Goal: Task Accomplishment & Management: Complete application form

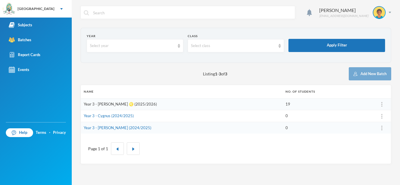
click at [129, 104] on link "Year 3 - [PERSON_NAME] ♌️ (2025/2026)" at bounding box center [120, 104] width 73 height 5
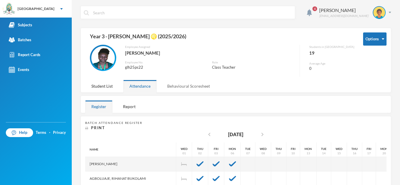
click at [202, 88] on div "Behavioural Scoresheet" at bounding box center [188, 86] width 55 height 13
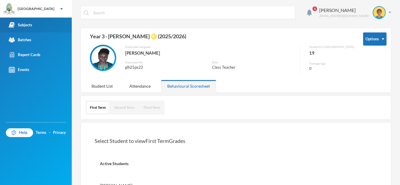
click at [21, 26] on div "Subjects" at bounding box center [20, 25] width 23 height 6
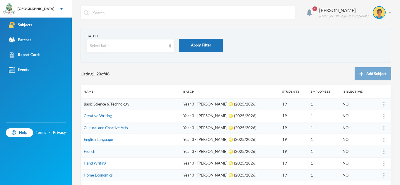
click at [116, 104] on link "Basic Science & Technology" at bounding box center [107, 104] width 46 height 5
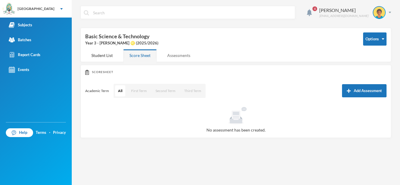
click at [181, 55] on div "Assessments" at bounding box center [178, 55] width 35 height 13
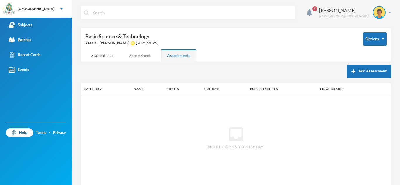
click at [139, 52] on div "Score Sheet" at bounding box center [139, 55] width 33 height 13
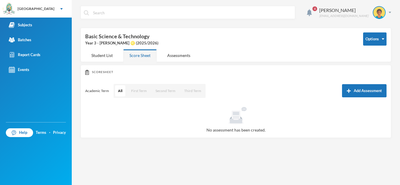
click at [126, 90] on div "All First Term Second Term Third Term" at bounding box center [159, 91] width 93 height 15
click at [121, 90] on button "All" at bounding box center [120, 91] width 10 height 11
click at [96, 88] on div "Academic Term All First Term Second Term Third Term Add Assessment" at bounding box center [235, 91] width 301 height 15
click at [94, 92] on p "Academic Term" at bounding box center [97, 91] width 24 height 5
click at [146, 92] on button "First Term" at bounding box center [138, 91] width 21 height 11
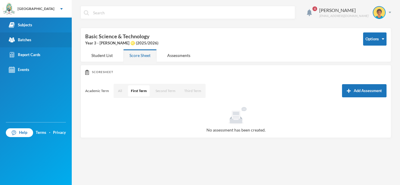
click at [57, 39] on link "Batches" at bounding box center [36, 40] width 72 height 15
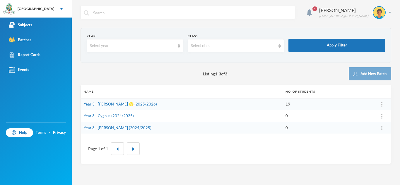
click at [169, 104] on td "Year 3 - [PERSON_NAME] ♌️ (2025/2026)" at bounding box center [182, 104] width 202 height 12
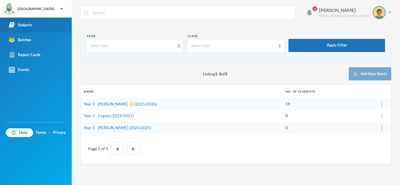
click at [40, 27] on link "Subjects" at bounding box center [36, 25] width 72 height 15
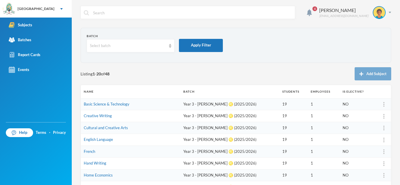
click at [129, 105] on td "Basic Science & Technology" at bounding box center [131, 104] width 100 height 12
click at [127, 105] on link "Basic Science & Technology" at bounding box center [107, 104] width 46 height 5
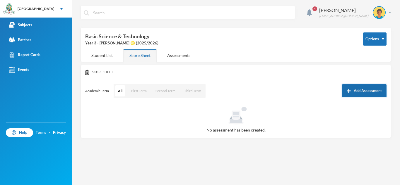
click at [355, 93] on button "Add Assessment" at bounding box center [364, 90] width 45 height 13
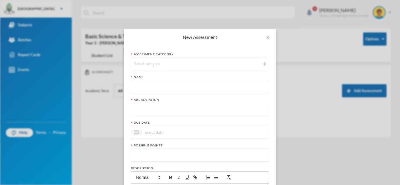
click at [184, 62] on div "Select category" at bounding box center [197, 64] width 127 height 6
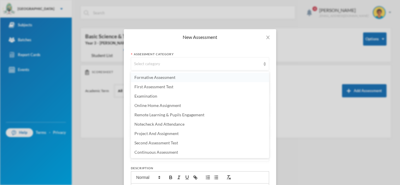
click at [189, 76] on li "Formative Assessment" at bounding box center [200, 77] width 138 height 9
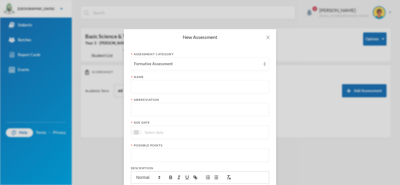
click at [183, 86] on input "text" at bounding box center [200, 87] width 132 height 13
click at [190, 88] on input "first term" at bounding box center [200, 87] width 132 height 13
click at [153, 88] on input "first term formative Assessment" at bounding box center [200, 87] width 132 height 13
click at [273, 87] on div "Assessment category Formative Assessment Name first term formative Assessment A…" at bounding box center [200, 153] width 152 height 217
click at [153, 87] on input "first term formative Assessment" at bounding box center [200, 87] width 132 height 13
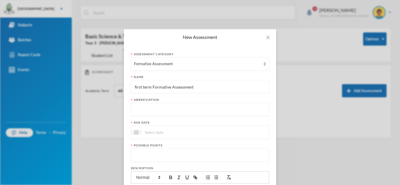
click at [145, 87] on input "first term Formative Assessment" at bounding box center [200, 87] width 132 height 13
click at [137, 85] on input "first Term Formative Assessment" at bounding box center [200, 87] width 132 height 13
type input "First Term Formative Assessment"
click at [137, 109] on input "text" at bounding box center [200, 109] width 132 height 13
type input "FA"
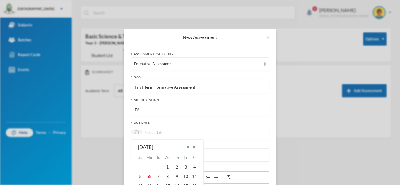
click at [148, 130] on input at bounding box center [166, 132] width 49 height 7
click at [186, 175] on div "10" at bounding box center [185, 176] width 9 height 9
type input "[DATE]"
click at [151, 157] on input "number" at bounding box center [200, 155] width 132 height 13
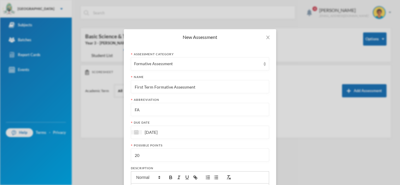
type input "20"
click at [311, 164] on div "New Assessment Assessment category Formative Assessment Name First Term Formati…" at bounding box center [200, 92] width 400 height 185
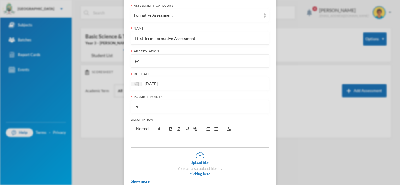
scroll to position [84, 0]
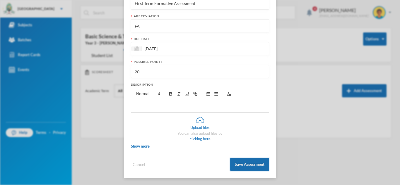
click at [257, 164] on button "Save Assessment" at bounding box center [249, 164] width 39 height 13
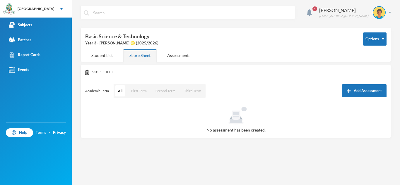
scroll to position [54, 0]
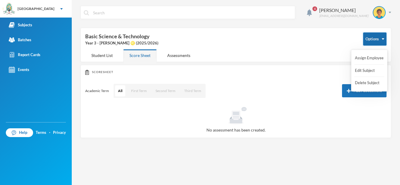
click at [380, 39] on button "Options" at bounding box center [374, 39] width 23 height 13
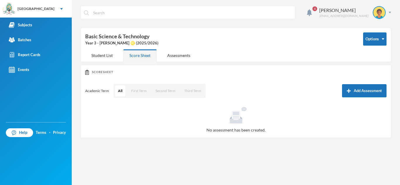
click at [94, 35] on div "Basic Science & Technology Year 3 - [PERSON_NAME] ♌️ (2025/2026)" at bounding box center [219, 40] width 269 height 14
click at [118, 91] on button "All" at bounding box center [120, 91] width 10 height 11
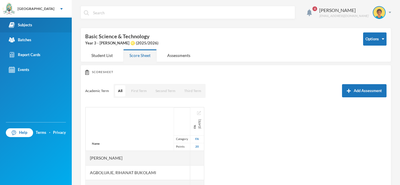
click at [35, 27] on link "Subjects" at bounding box center [36, 25] width 72 height 15
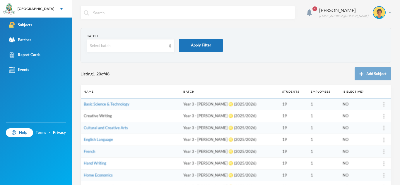
click at [95, 116] on link "Creative Writing" at bounding box center [98, 116] width 28 height 5
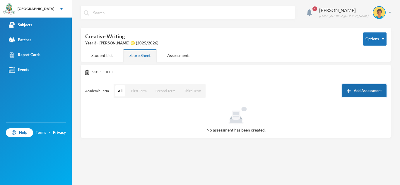
click at [377, 89] on button "Add Assessment" at bounding box center [364, 90] width 45 height 13
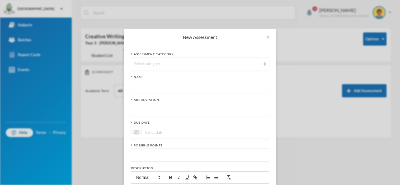
click at [170, 65] on div "Select category" at bounding box center [197, 64] width 127 height 6
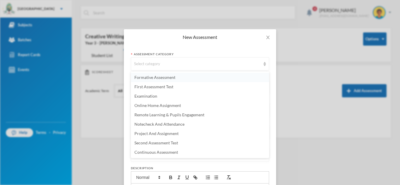
click at [167, 78] on span "Formative Assessment" at bounding box center [154, 77] width 41 height 5
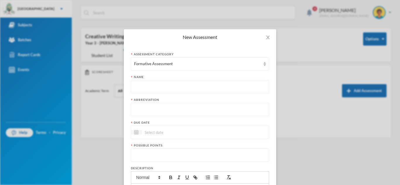
click at [159, 88] on input "text" at bounding box center [200, 87] width 132 height 13
click at [145, 87] on input "First term" at bounding box center [200, 87] width 132 height 13
click at [166, 93] on input "First Term" at bounding box center [200, 87] width 132 height 13
type input "First Term Formative Assessment"
click at [155, 109] on input "text" at bounding box center [200, 109] width 132 height 13
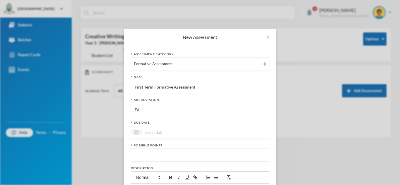
type input "FA"
click at [151, 131] on input at bounding box center [166, 132] width 49 height 7
click at [190, 175] on div "10" at bounding box center [185, 176] width 9 height 9
type input "[DATE]"
click at [165, 156] on input "number" at bounding box center [200, 155] width 132 height 13
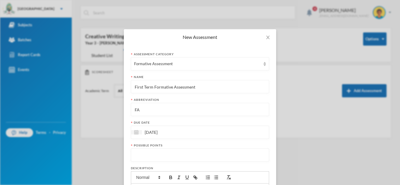
type input "1"
type input "20"
click at [345, 123] on div "New Assessment Assessment category Formative Assessment Name First Term Formati…" at bounding box center [200, 92] width 400 height 185
drag, startPoint x: 272, startPoint y: 179, endPoint x: 272, endPoint y: 183, distance: 4.1
click at [272, 183] on div "Assessment category Formative Assessment Name First Term Formative Assessment A…" at bounding box center [200, 153] width 152 height 217
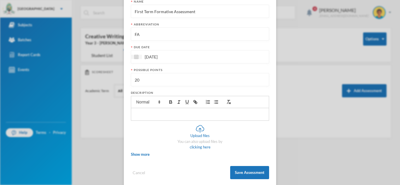
scroll to position [84, 0]
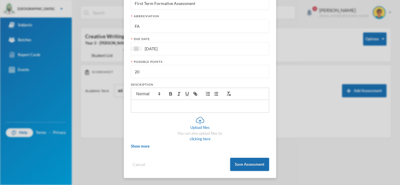
click at [263, 167] on button "Save Assessment" at bounding box center [249, 164] width 39 height 13
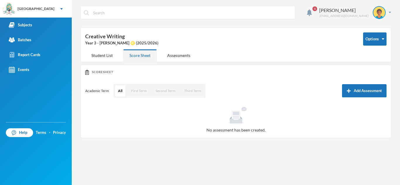
scroll to position [54, 0]
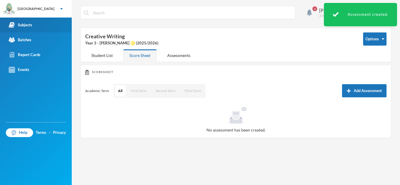
click at [16, 26] on div "Subjects" at bounding box center [20, 25] width 23 height 6
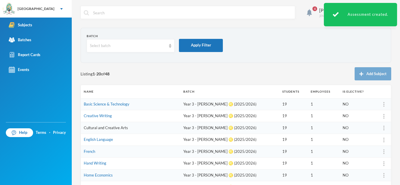
click at [87, 128] on link "Cultural and Creative Arts" at bounding box center [106, 128] width 44 height 5
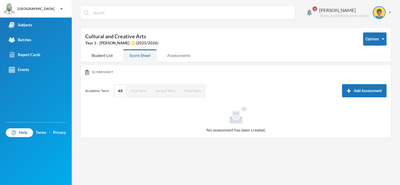
click at [179, 57] on div "Assessments" at bounding box center [178, 55] width 35 height 13
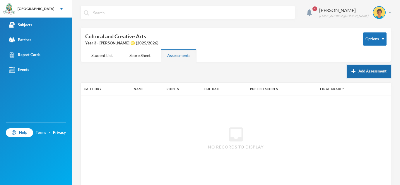
click at [375, 71] on button "Add Assessment" at bounding box center [369, 71] width 45 height 13
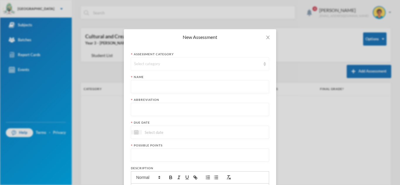
click at [240, 64] on div "Select category" at bounding box center [197, 64] width 127 height 6
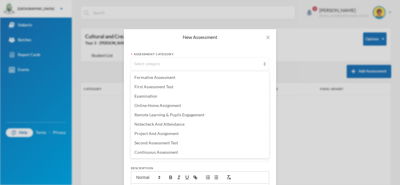
click at [181, 72] on ul "Formative Assessment First Assessment Test Examination Online Home Assignment R…" at bounding box center [200, 115] width 138 height 87
click at [181, 74] on li "Formative Assessment" at bounding box center [200, 77] width 138 height 9
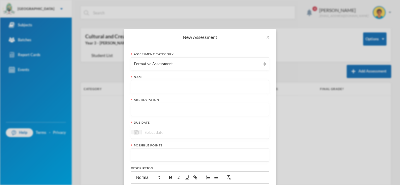
click at [167, 89] on input "text" at bounding box center [200, 87] width 132 height 13
click at [153, 86] on input "First Term A" at bounding box center [200, 87] width 132 height 13
click at [179, 86] on input "First Term Formative A" at bounding box center [200, 87] width 132 height 13
drag, startPoint x: 134, startPoint y: 87, endPoint x: 196, endPoint y: 88, distance: 61.5
click at [196, 88] on input "First Term Formative Assessment" at bounding box center [200, 87] width 132 height 13
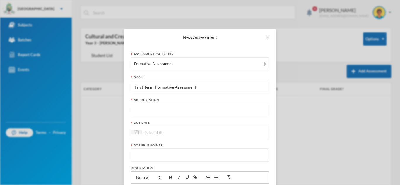
type input "First Term Formative Assessment"
click at [186, 110] on input "text" at bounding box center [200, 109] width 132 height 13
type input "FA"
click at [183, 125] on div "Due date" at bounding box center [200, 130] width 138 height 18
click at [180, 133] on input at bounding box center [166, 132] width 49 height 7
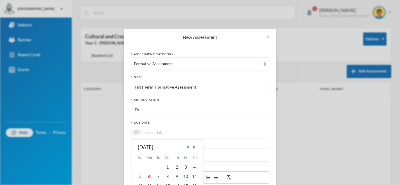
click at [187, 175] on div "10" at bounding box center [185, 176] width 9 height 9
type input "[DATE]"
click at [165, 158] on input "number" at bounding box center [200, 155] width 132 height 13
type input "20"
drag, startPoint x: 270, startPoint y: 163, endPoint x: 269, endPoint y: 175, distance: 12.6
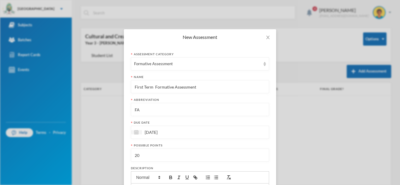
click at [269, 175] on div "Assessment category Formative Assessment Name First Term Formative Assessment A…" at bounding box center [200, 153] width 152 height 217
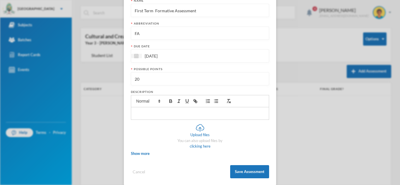
scroll to position [84, 0]
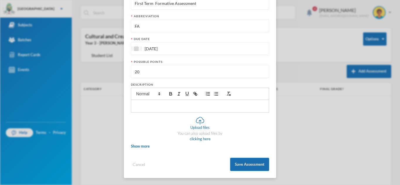
click at [255, 165] on button "Save Assessment" at bounding box center [249, 164] width 39 height 13
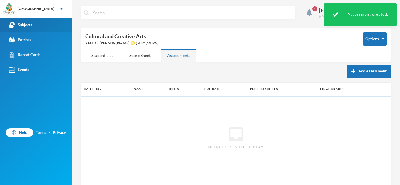
click at [37, 22] on link "Subjects" at bounding box center [36, 25] width 72 height 15
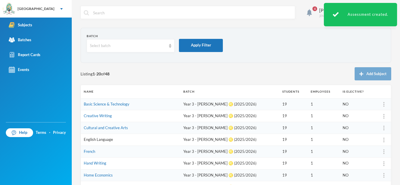
click at [102, 140] on link "English Language" at bounding box center [98, 139] width 29 height 5
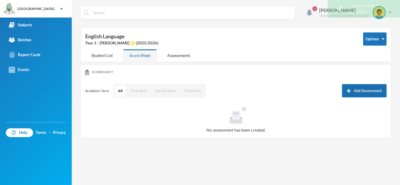
click at [362, 89] on button "Add Assessment" at bounding box center [364, 90] width 45 height 13
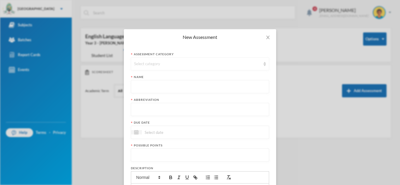
click at [235, 66] on div "Select category" at bounding box center [197, 64] width 127 height 6
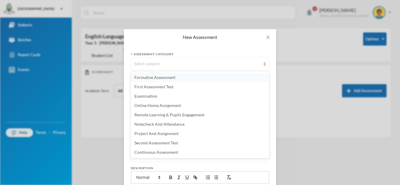
click at [172, 79] on span "Formative Assessment" at bounding box center [154, 77] width 41 height 5
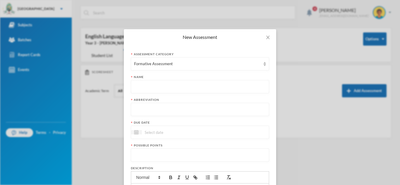
click at [154, 83] on input "text" at bounding box center [200, 87] width 132 height 13
paste input "First Term Formative Assessment"
type input "First Term Formative Assessment"
click at [137, 115] on input "text" at bounding box center [200, 109] width 132 height 13
type input "FA"
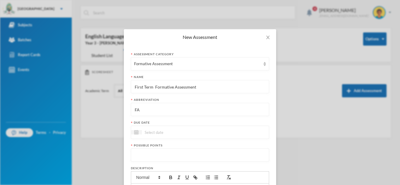
click at [154, 133] on input at bounding box center [166, 132] width 49 height 7
click at [187, 177] on div "10" at bounding box center [185, 176] width 9 height 9
type input "[DATE]"
click at [165, 156] on input "number" at bounding box center [200, 155] width 132 height 13
type input "20"
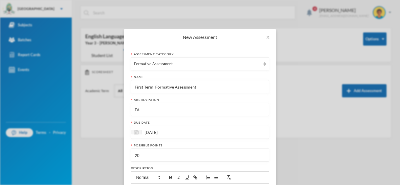
drag, startPoint x: 274, startPoint y: 165, endPoint x: 273, endPoint y: 176, distance: 11.2
click at [273, 176] on div "Assessment category Formative Assessment Name First Term Formative Assessment A…" at bounding box center [200, 153] width 152 height 217
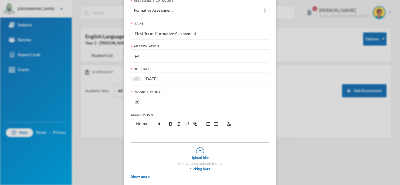
scroll to position [84, 0]
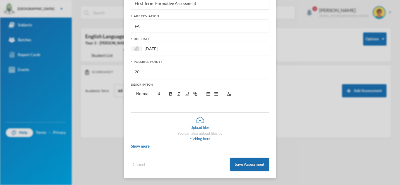
click at [259, 166] on button "Save Assessment" at bounding box center [249, 164] width 39 height 13
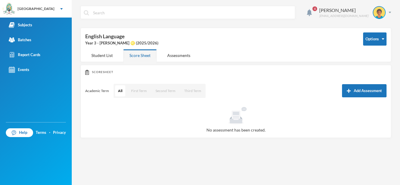
scroll to position [54, 0]
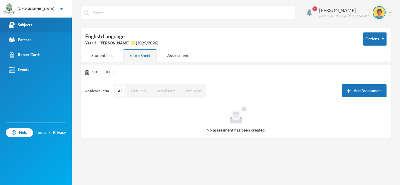
click at [20, 25] on div "Subjects" at bounding box center [20, 25] width 23 height 6
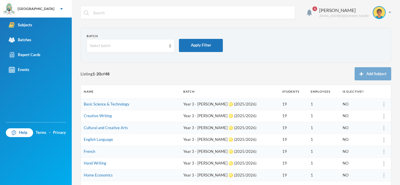
click at [127, 151] on td "French" at bounding box center [131, 152] width 100 height 12
click at [109, 147] on td "French" at bounding box center [131, 152] width 100 height 12
click at [206, 150] on td "Year 3 - [PERSON_NAME] ♌️ (2025/2026)" at bounding box center [229, 152] width 99 height 12
click at [206, 152] on td "Year 3 - [PERSON_NAME] ♌️ (2025/2026)" at bounding box center [229, 152] width 99 height 12
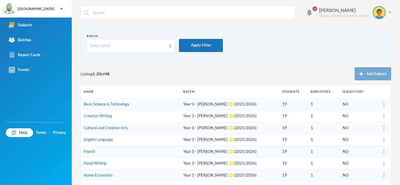
click at [240, 153] on td "Year 3 - [PERSON_NAME] ♌️ (2025/2026)" at bounding box center [229, 152] width 99 height 12
click at [91, 150] on link "French" at bounding box center [89, 151] width 11 height 5
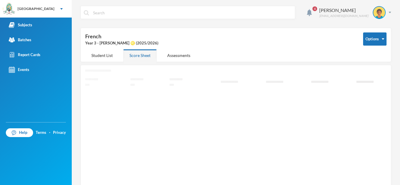
click at [91, 150] on icon "Loading interface..." at bounding box center [235, 134] width 301 height 129
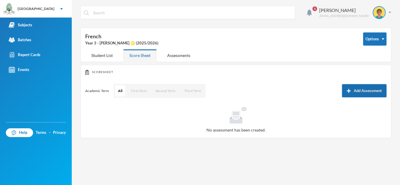
click at [370, 91] on button "Add Assessment" at bounding box center [364, 90] width 45 height 13
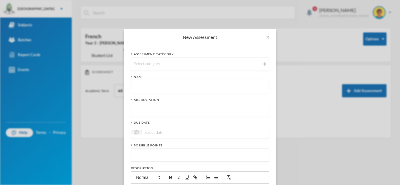
click at [195, 62] on div "Select category" at bounding box center [197, 64] width 127 height 6
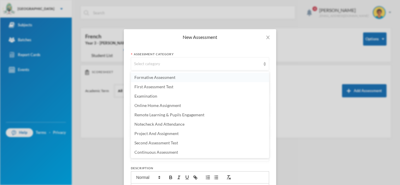
click at [187, 77] on li "Formative Assessment" at bounding box center [200, 77] width 138 height 9
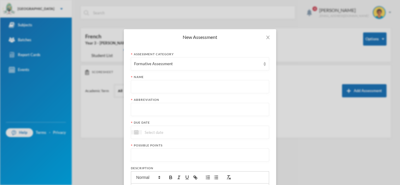
click at [179, 83] on input "text" at bounding box center [200, 87] width 132 height 13
paste input "First Term Formative Assessment"
type input "First Term Formative Assessment"
click at [161, 105] on input "text" at bounding box center [200, 109] width 132 height 13
type input "FA"
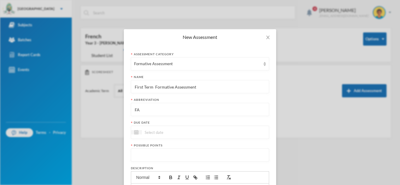
click at [158, 137] on div at bounding box center [200, 132] width 138 height 13
click at [186, 178] on div "10" at bounding box center [185, 176] width 9 height 9
type input "[DATE]"
click at [171, 160] on input "number" at bounding box center [200, 155] width 132 height 13
type input "20"
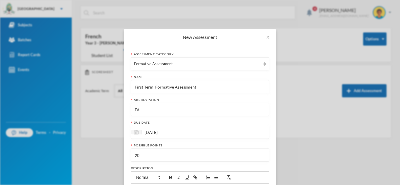
click at [272, 173] on div "Assessment category Formative Assessment Name First Term Formative Assessment A…" at bounding box center [200, 153] width 152 height 217
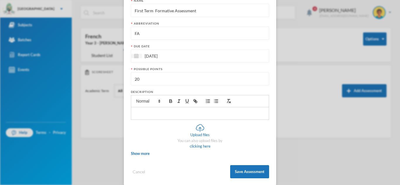
scroll to position [84, 0]
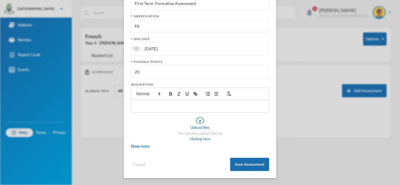
click at [256, 165] on button "Save Assessment" at bounding box center [249, 164] width 39 height 13
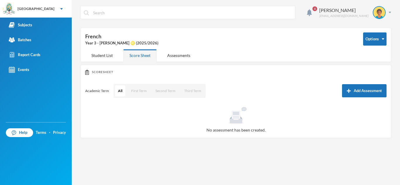
scroll to position [54, 0]
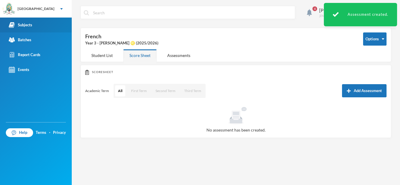
click at [26, 26] on div "Subjects" at bounding box center [20, 25] width 23 height 6
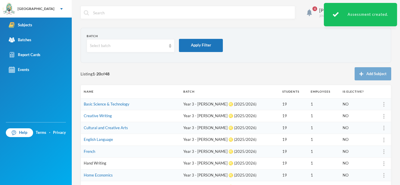
click at [95, 165] on link "Hand Writing" at bounding box center [95, 163] width 23 height 5
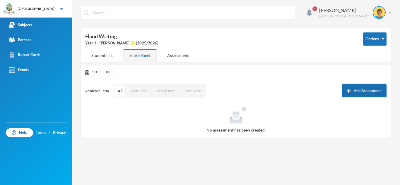
click at [366, 91] on button "Add Assessment" at bounding box center [364, 90] width 45 height 13
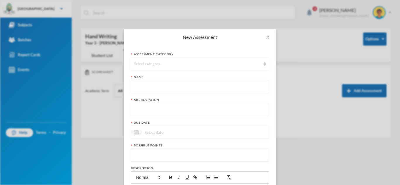
click at [205, 62] on div "Select category" at bounding box center [197, 64] width 127 height 6
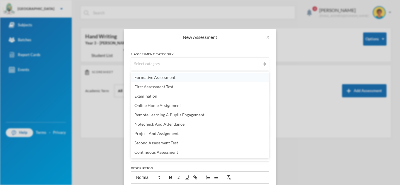
click at [187, 79] on li "Formative Assessment" at bounding box center [200, 77] width 138 height 9
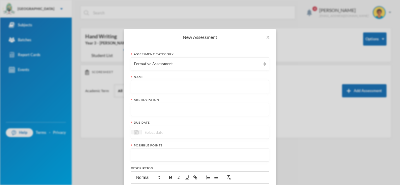
click at [172, 87] on input "text" at bounding box center [200, 87] width 132 height 13
paste input "First Term Formative Assessment"
type input "First Term Formative Assessment"
click at [149, 111] on input "text" at bounding box center [200, 109] width 132 height 13
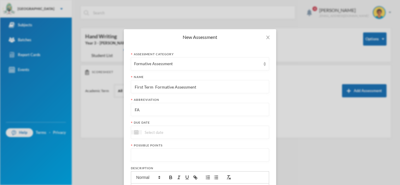
type input "FA"
click at [153, 136] on div at bounding box center [200, 132] width 138 height 13
click at [184, 177] on div "10" at bounding box center [185, 176] width 9 height 9
type input "[DATE]"
click at [155, 156] on input "number" at bounding box center [200, 155] width 132 height 13
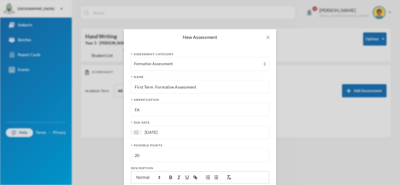
type input "20"
drag, startPoint x: 272, startPoint y: 177, endPoint x: 274, endPoint y: 184, distance: 7.4
click at [274, 184] on div "Assessment category Formative Assessment Name First Term Formative Assessment A…" at bounding box center [200, 153] width 152 height 217
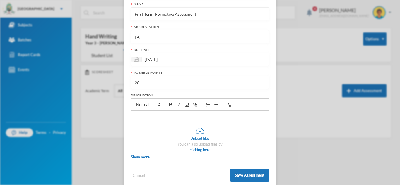
scroll to position [84, 0]
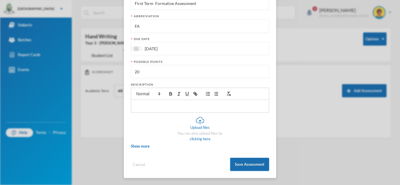
click at [257, 165] on button "Save Assessment" at bounding box center [249, 164] width 39 height 13
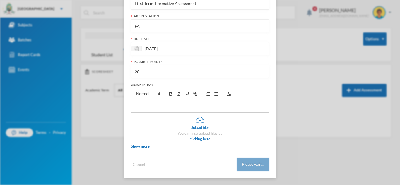
scroll to position [54, 0]
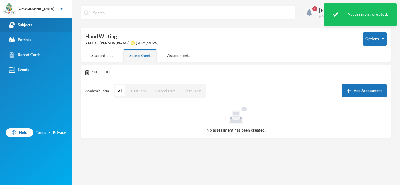
click at [52, 24] on link "Subjects" at bounding box center [36, 25] width 72 height 15
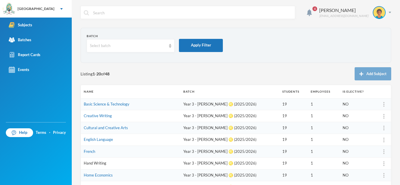
click at [89, 165] on link "Hand Writing" at bounding box center [95, 163] width 23 height 5
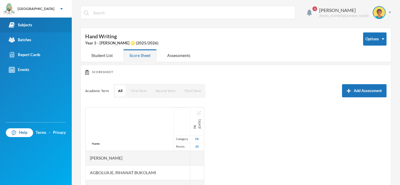
click at [48, 22] on link "Subjects" at bounding box center [36, 25] width 72 height 15
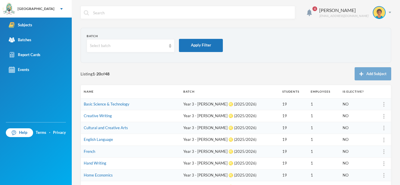
click at [123, 149] on td "French" at bounding box center [131, 152] width 100 height 12
click at [206, 152] on td "Year 3 - [PERSON_NAME] ♌️ (2025/2026)" at bounding box center [229, 152] width 99 height 12
click at [203, 153] on td "Year 3 - [PERSON_NAME] ♌️ (2025/2026)" at bounding box center [229, 152] width 99 height 12
click at [213, 152] on td "Year 3 - [PERSON_NAME] ♌️ (2025/2026)" at bounding box center [229, 152] width 99 height 12
click at [180, 153] on td "French" at bounding box center [131, 152] width 100 height 12
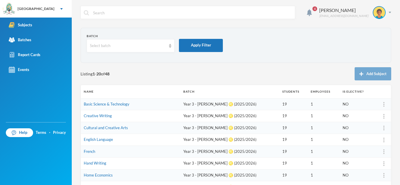
click at [229, 151] on td "Year 3 - [PERSON_NAME] ♌️ (2025/2026)" at bounding box center [229, 152] width 99 height 12
click at [249, 152] on td "Year 3 - [PERSON_NAME] ♌️ (2025/2026)" at bounding box center [229, 152] width 99 height 12
click at [198, 150] on td "Year 3 - [PERSON_NAME] ♌️ (2025/2026)" at bounding box center [229, 152] width 99 height 12
click at [242, 151] on td "Year 3 - [PERSON_NAME] ♌️ (2025/2026)" at bounding box center [229, 152] width 99 height 12
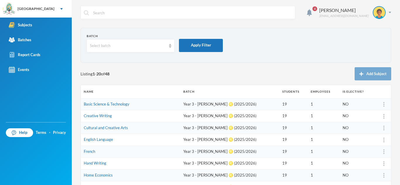
click at [242, 151] on td "Year 3 - [PERSON_NAME] ♌️ (2025/2026)" at bounding box center [229, 152] width 99 height 12
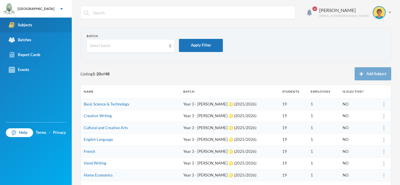
click at [51, 24] on link "Subjects" at bounding box center [36, 25] width 72 height 15
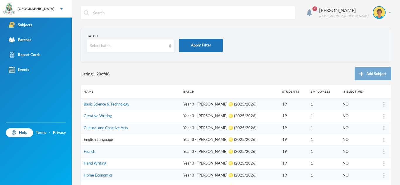
click at [97, 139] on link "English Language" at bounding box center [98, 139] width 29 height 5
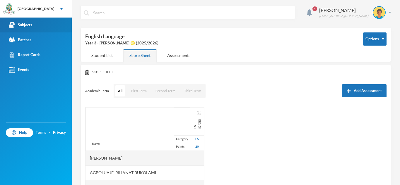
click at [30, 25] on div "Subjects" at bounding box center [20, 25] width 23 height 6
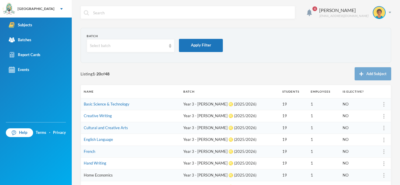
click at [97, 177] on link "Home Economics" at bounding box center [98, 175] width 29 height 5
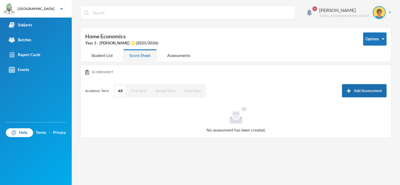
click at [374, 88] on button "Add Assessment" at bounding box center [364, 90] width 45 height 13
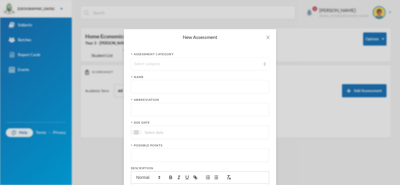
click at [226, 66] on div "Select category" at bounding box center [197, 64] width 127 height 6
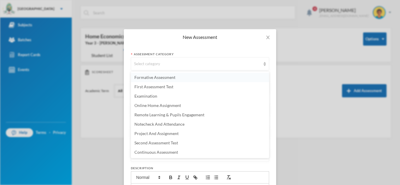
click at [209, 76] on li "Formative Assessment" at bounding box center [200, 77] width 138 height 9
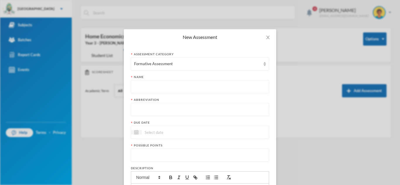
click at [175, 88] on input "text" at bounding box center [200, 87] width 132 height 13
paste input "First Term Formative Assessment"
type input "First Term Formative Assessment"
click at [165, 112] on input "text" at bounding box center [200, 109] width 132 height 13
type input "FA"
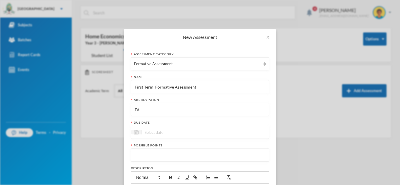
click at [171, 134] on input at bounding box center [166, 132] width 49 height 7
click at [185, 178] on div "10" at bounding box center [185, 176] width 9 height 9
type input "[DATE]"
click at [169, 159] on input "number" at bounding box center [200, 155] width 132 height 13
type input "20"
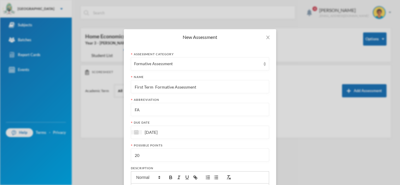
click at [266, 168] on div "Description" at bounding box center [200, 168] width 138 height 4
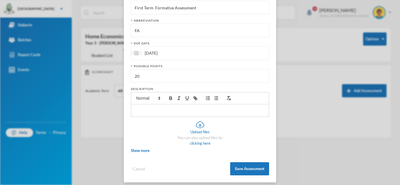
scroll to position [84, 0]
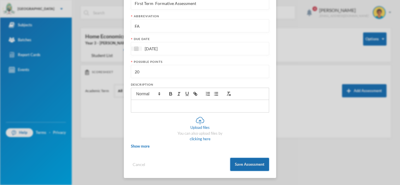
click at [260, 166] on button "Save Assessment" at bounding box center [249, 164] width 39 height 13
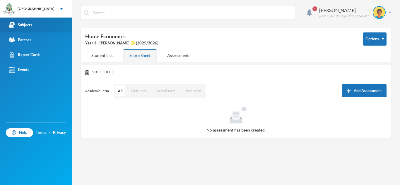
click at [35, 23] on link "Subjects" at bounding box center [36, 25] width 72 height 15
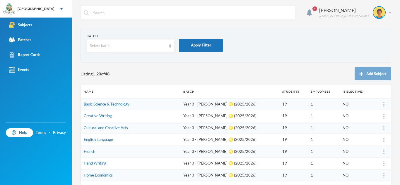
click at [145, 74] on div "Listing 1 - 20 of 48 Add Subject" at bounding box center [236, 73] width 311 height 13
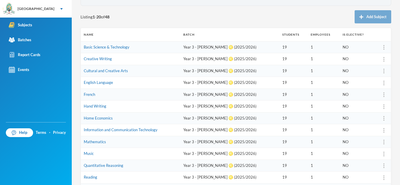
scroll to position [70, 0]
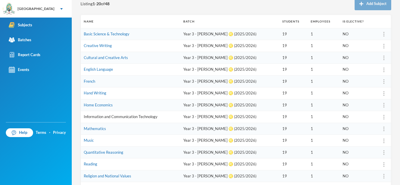
click at [99, 117] on link "Information and Communication Technology" at bounding box center [121, 117] width 74 height 5
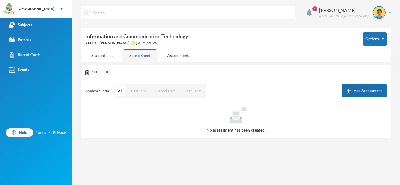
click at [356, 89] on button "Add Assessment" at bounding box center [364, 90] width 45 height 13
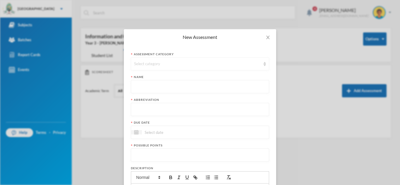
click at [183, 62] on div "Select category" at bounding box center [197, 64] width 127 height 6
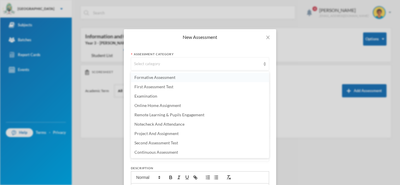
click at [156, 77] on span "Formative Assessment" at bounding box center [154, 77] width 41 height 5
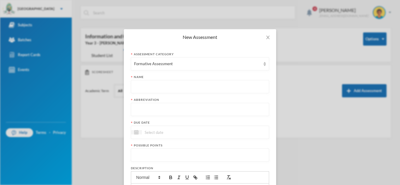
click at [148, 86] on input "text" at bounding box center [200, 87] width 132 height 13
type input "v"
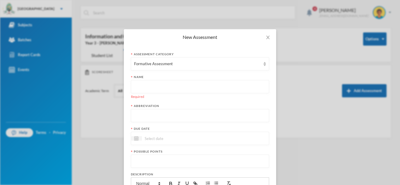
paste input "First Term Formative Assessment"
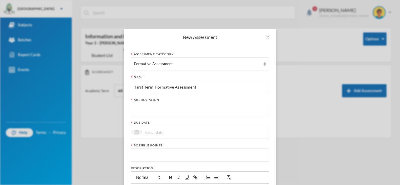
type input "First Term Formative Assessment"
click at [135, 110] on input "text" at bounding box center [200, 109] width 132 height 13
type input "FA"
click at [164, 127] on div at bounding box center [200, 132] width 138 height 13
click at [164, 127] on div "[DATE] Su Mo Tu We Th Fr Sa 1 2 3 4 5 6 7 8 9 10 11 12 13 14 15 16 17 18 19 20 …" at bounding box center [200, 132] width 138 height 13
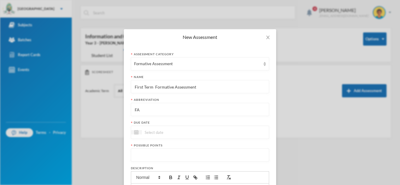
click at [166, 132] on input at bounding box center [166, 132] width 49 height 7
click at [186, 178] on div "10" at bounding box center [185, 176] width 9 height 9
type input "[DATE]"
click at [149, 153] on input "number" at bounding box center [200, 155] width 132 height 13
type input "20"
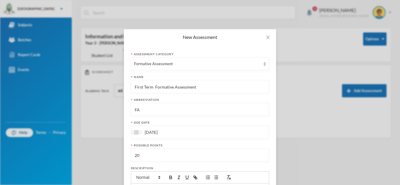
click at [269, 162] on form "Assessment category Formative Assessment Name First Term Formative Assessment A…" at bounding box center [200, 153] width 138 height 203
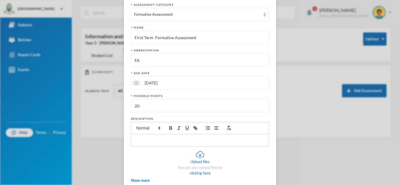
scroll to position [84, 0]
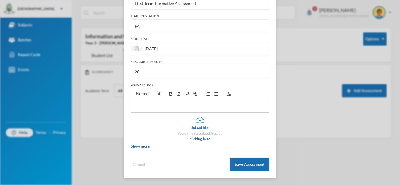
click at [267, 166] on button "Save Assessment" at bounding box center [249, 164] width 39 height 13
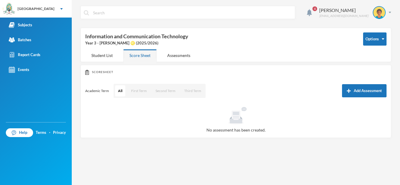
scroll to position [54, 0]
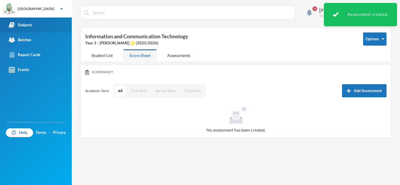
click at [36, 23] on link "Subjects" at bounding box center [36, 25] width 72 height 15
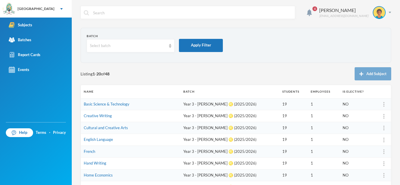
click at [258, 75] on div "Listing 1 - 20 of 48 Add Subject" at bounding box center [236, 73] width 311 height 13
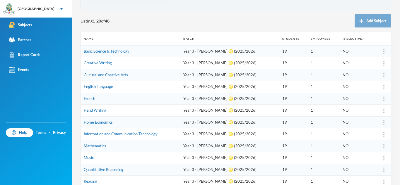
scroll to position [82, 0]
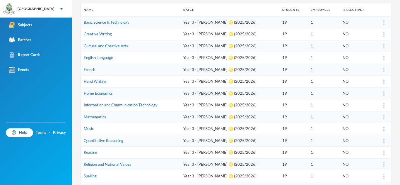
click at [151, 118] on td "Mathematics" at bounding box center [131, 117] width 100 height 12
click at [224, 114] on td "Year 3 - [PERSON_NAME] ♌️ (2025/2026)" at bounding box center [229, 117] width 99 height 12
click at [205, 120] on td "Year 3 - [PERSON_NAME] ♌️ (2025/2026)" at bounding box center [229, 117] width 99 height 12
click at [206, 114] on td "Year 3 - [PERSON_NAME] ♌️ (2025/2026)" at bounding box center [229, 117] width 99 height 12
click at [91, 116] on link "Mathematics" at bounding box center [95, 117] width 22 height 5
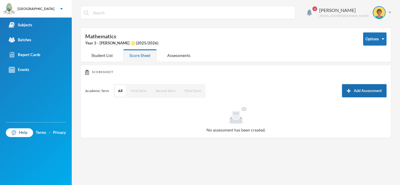
click at [364, 92] on button "Add Assessment" at bounding box center [364, 90] width 45 height 13
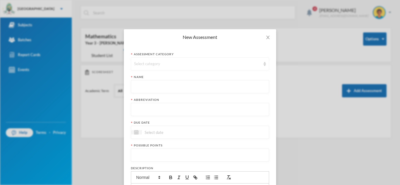
click at [237, 67] on div "Select category" at bounding box center [200, 63] width 138 height 13
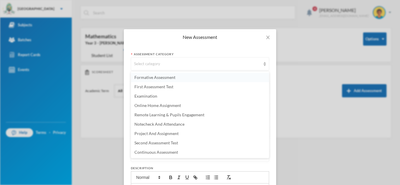
click at [199, 73] on li "Formative Assessment" at bounding box center [200, 77] width 138 height 9
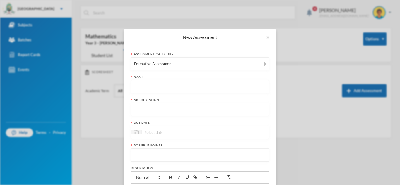
click at [172, 88] on input "text" at bounding box center [200, 87] width 132 height 13
paste input "First Term Formative Assessment"
type input "First Term Formative Assessment"
click at [163, 109] on input "text" at bounding box center [200, 109] width 132 height 13
type input "FA"
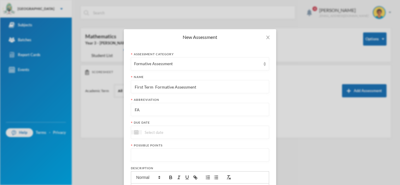
click at [165, 133] on input at bounding box center [166, 132] width 49 height 7
click at [186, 174] on div "10" at bounding box center [185, 176] width 9 height 9
type input "[DATE]"
click at [171, 157] on input "number" at bounding box center [200, 155] width 132 height 13
type input "20"
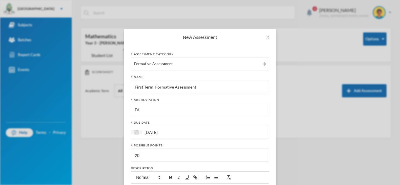
click at [336, 151] on div "New Assessment Assessment category Formative Assessment Name First Term Formati…" at bounding box center [200, 92] width 400 height 185
drag, startPoint x: 272, startPoint y: 171, endPoint x: 274, endPoint y: 183, distance: 12.5
click at [274, 183] on div "Assessment category Formative Assessment Name First Term Formative Assessment A…" at bounding box center [200, 153] width 152 height 217
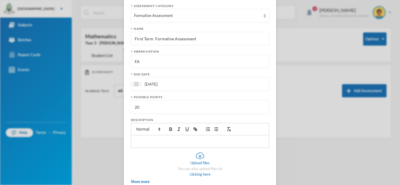
scroll to position [84, 0]
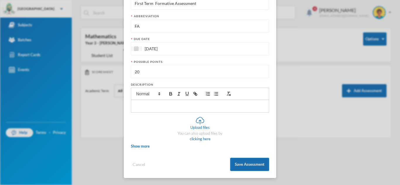
click at [255, 163] on button "Save Assessment" at bounding box center [249, 164] width 39 height 13
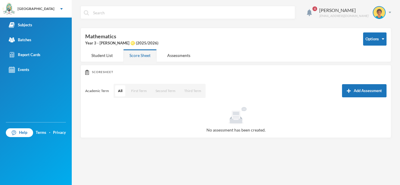
scroll to position [54, 0]
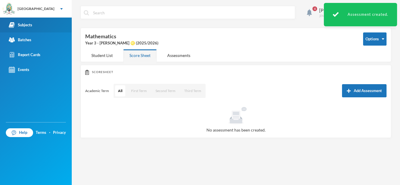
click at [43, 25] on link "Subjects" at bounding box center [36, 25] width 72 height 15
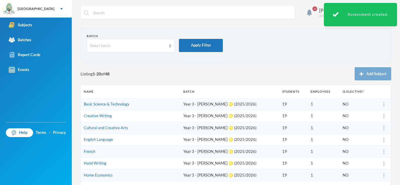
click at [268, 79] on div "Listing 1 - 20 of 48 Add Subject" at bounding box center [236, 73] width 311 height 13
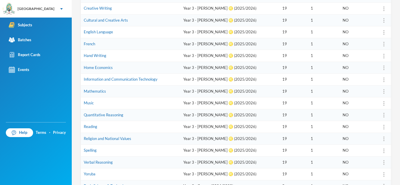
scroll to position [117, 0]
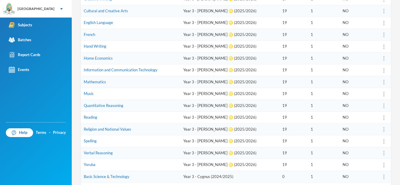
click at [179, 91] on td "Music" at bounding box center [131, 94] width 100 height 12
click at [216, 93] on td "Year 3 - [PERSON_NAME] ♌️ (2025/2026)" at bounding box center [229, 94] width 99 height 12
click at [206, 95] on td "Year 3 - [PERSON_NAME] ♌️ (2025/2026)" at bounding box center [229, 94] width 99 height 12
click at [149, 94] on td "Music" at bounding box center [131, 94] width 100 height 12
click at [86, 95] on link "Music" at bounding box center [89, 93] width 10 height 5
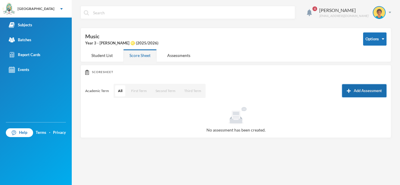
click at [352, 87] on button "Add Assessment" at bounding box center [364, 90] width 45 height 13
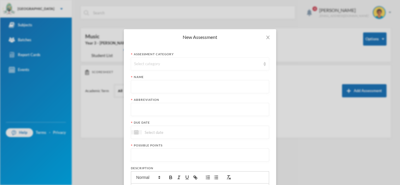
click at [153, 62] on div "Select category" at bounding box center [197, 64] width 127 height 6
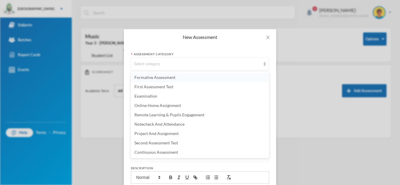
click at [149, 77] on span "Formative Assessment" at bounding box center [154, 77] width 41 height 5
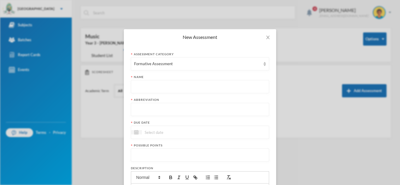
click at [136, 86] on input "text" at bounding box center [200, 87] width 132 height 13
paste input "First Term Formative Assessment"
type input "First Term Formative Assessment"
click at [142, 108] on input "text" at bounding box center [200, 109] width 132 height 13
type input "FA"
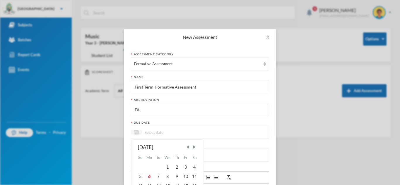
click at [157, 134] on input at bounding box center [166, 132] width 49 height 7
click at [186, 176] on div "10" at bounding box center [185, 176] width 9 height 9
type input "[DATE]"
click at [174, 158] on input "number" at bounding box center [200, 155] width 132 height 13
type input "20"
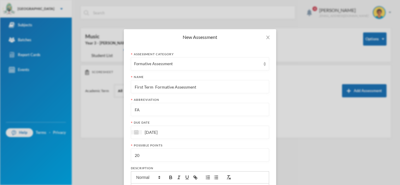
click at [269, 166] on div "Assessment category Formative Assessment Name First Term Formative Assessment A…" at bounding box center [200, 153] width 152 height 217
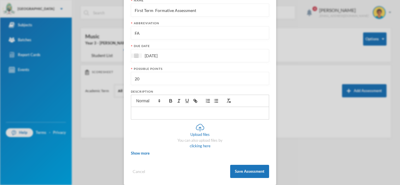
scroll to position [84, 0]
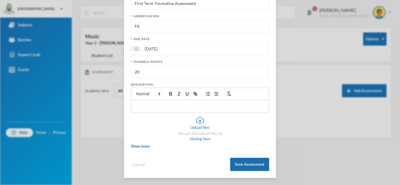
click at [267, 164] on button "Save Assessment" at bounding box center [249, 164] width 39 height 13
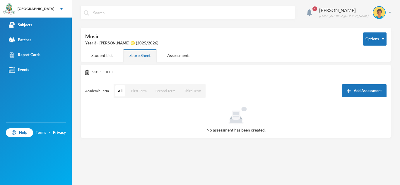
scroll to position [54, 0]
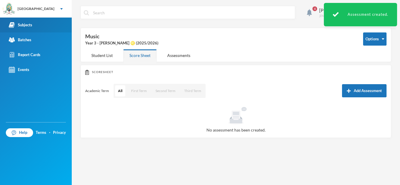
click at [59, 24] on link "Subjects" at bounding box center [36, 25] width 72 height 15
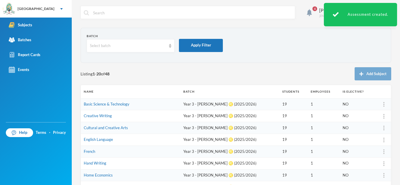
click at [226, 71] on div "Listing 1 - 20 of 48 Add Subject" at bounding box center [236, 73] width 311 height 13
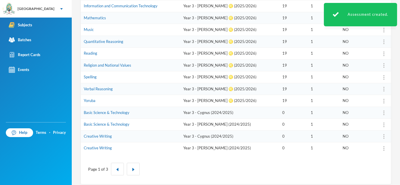
scroll to position [187, 0]
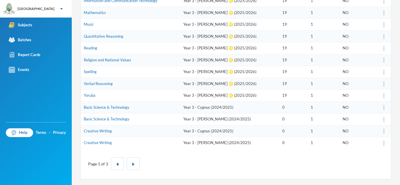
click at [112, 141] on td "Creative Writing" at bounding box center [131, 143] width 100 height 12
click at [98, 142] on link "Creative Writing" at bounding box center [98, 143] width 28 height 5
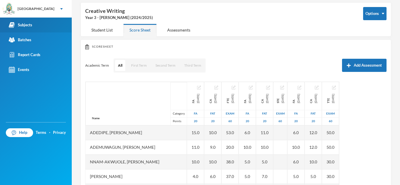
click at [35, 24] on link "Subjects" at bounding box center [36, 25] width 72 height 15
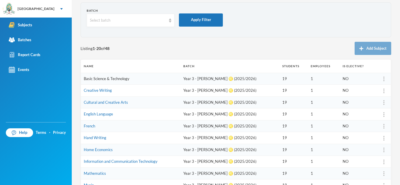
click at [114, 81] on link "Basic Science & Technology" at bounding box center [107, 78] width 46 height 5
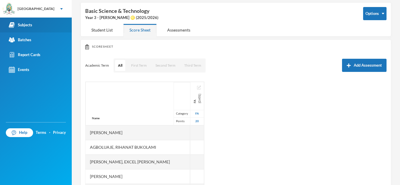
click at [20, 28] on div "Subjects" at bounding box center [20, 25] width 23 height 6
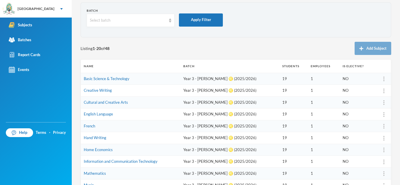
click at [267, 54] on div "Listing 1 - 20 of 48 Add Subject" at bounding box center [236, 48] width 311 height 13
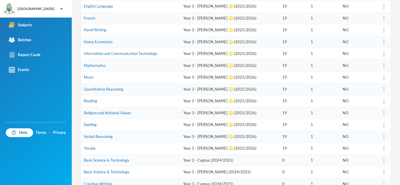
scroll to position [143, 0]
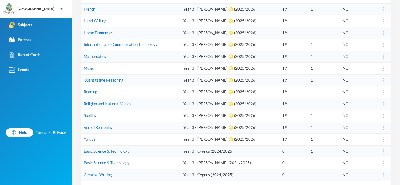
click at [202, 140] on td "Year 3 - [PERSON_NAME] ♌️ (2025/2026)" at bounding box center [229, 140] width 99 height 12
click at [88, 138] on link "Yoruba" at bounding box center [90, 139] width 12 height 5
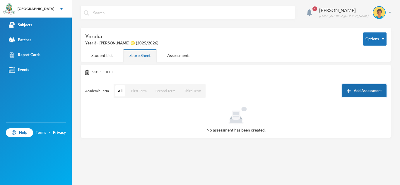
click at [363, 92] on button "Add Assessment" at bounding box center [364, 90] width 45 height 13
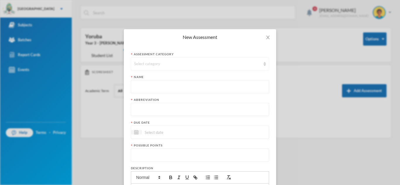
click at [202, 66] on div "Select category" at bounding box center [197, 64] width 127 height 6
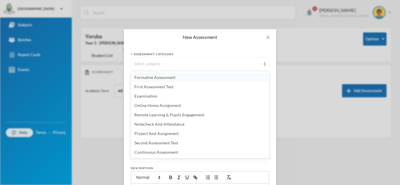
click at [162, 76] on span "Formative Assessment" at bounding box center [154, 77] width 41 height 5
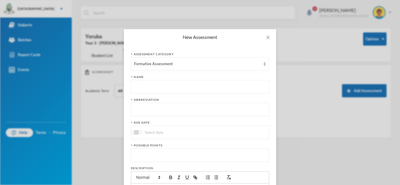
click at [154, 86] on input "text" at bounding box center [200, 87] width 132 height 13
paste input "First Term Formative Assessment"
type input "First Term Formative Assessment"
click at [136, 114] on input "text" at bounding box center [200, 109] width 132 height 13
type input "FA"
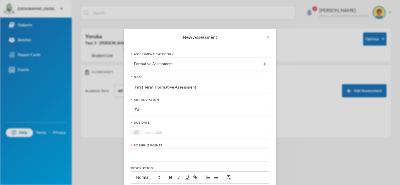
click at [151, 131] on input at bounding box center [166, 132] width 49 height 7
click at [184, 168] on div "3" at bounding box center [185, 167] width 9 height 9
click at [181, 129] on div "[DATE]" at bounding box center [200, 132] width 138 height 13
click at [186, 180] on div "10" at bounding box center [185, 176] width 9 height 9
type input "[DATE]"
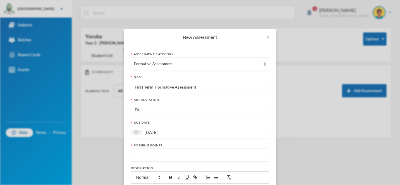
click at [172, 152] on input "number" at bounding box center [200, 155] width 132 height 13
type input "20"
click at [282, 153] on div "New Assessment Assessment category Formative Assessment Name First Term Formati…" at bounding box center [200, 92] width 400 height 185
drag, startPoint x: 270, startPoint y: 167, endPoint x: 272, endPoint y: 182, distance: 15.0
click at [272, 182] on div "Assessment category Formative Assessment Name First Term Formative Assessment A…" at bounding box center [200, 153] width 152 height 217
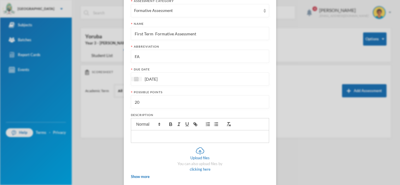
scroll to position [84, 0]
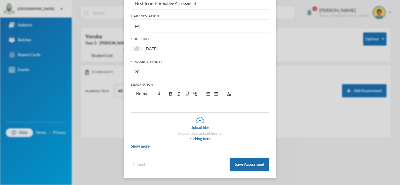
click at [261, 166] on button "Save Assessment" at bounding box center [249, 164] width 39 height 13
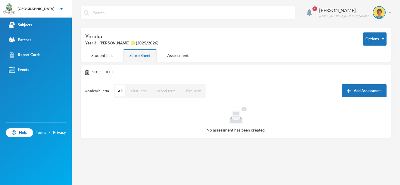
scroll to position [54, 0]
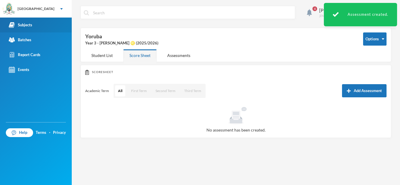
click at [31, 25] on div "Subjects" at bounding box center [20, 25] width 23 height 6
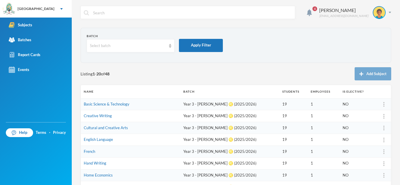
click at [185, 72] on div "Listing 1 - 20 of 48 Add Subject" at bounding box center [236, 73] width 311 height 13
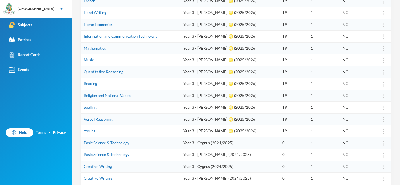
scroll to position [152, 0]
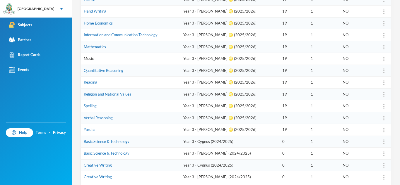
click at [85, 57] on link "Music" at bounding box center [89, 58] width 10 height 5
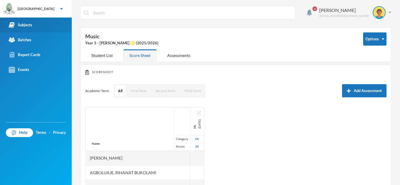
click at [51, 29] on link "Subjects" at bounding box center [36, 25] width 72 height 15
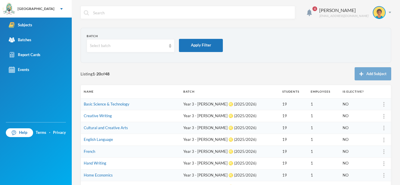
click at [109, 76] on b "48" at bounding box center [107, 73] width 5 height 5
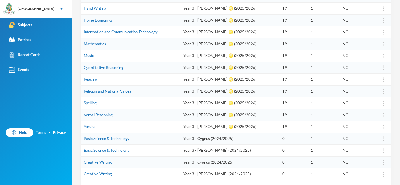
scroll to position [187, 0]
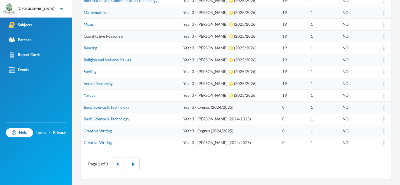
click at [100, 35] on link "Quantitative Reasoning" at bounding box center [104, 36] width 40 height 5
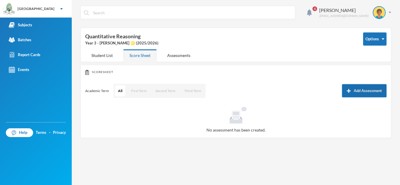
click at [356, 94] on button "Add Assessment" at bounding box center [364, 90] width 45 height 13
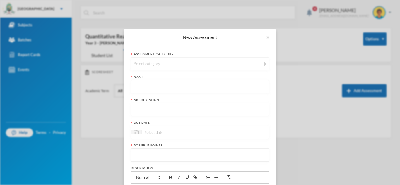
click at [137, 63] on div "Select category" at bounding box center [197, 64] width 127 height 6
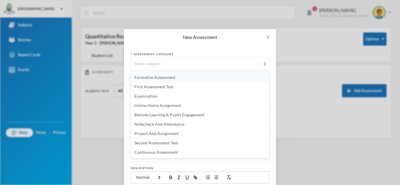
click at [136, 79] on span "Formative Assessment" at bounding box center [154, 77] width 41 height 5
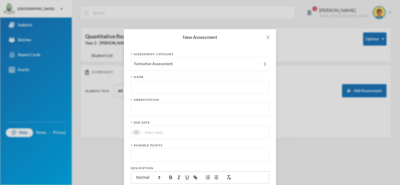
click at [144, 88] on input "text" at bounding box center [200, 87] width 132 height 13
paste input "First Term Formative Assessment"
type input "First Term Formative Assessment"
click at [141, 108] on input "text" at bounding box center [200, 109] width 132 height 13
type input "FA"
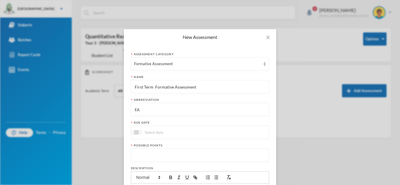
click at [145, 127] on div at bounding box center [200, 132] width 138 height 13
click at [185, 180] on div "10" at bounding box center [185, 176] width 9 height 9
type input "[DATE]"
click at [169, 160] on input "number" at bounding box center [200, 155] width 132 height 13
type input "20"
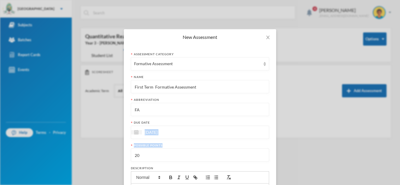
drag, startPoint x: 274, startPoint y: 124, endPoint x: 273, endPoint y: 143, distance: 19.0
click at [273, 143] on div "Assessment category Formative Assessment Name First Term Formative Assessment A…" at bounding box center [200, 153] width 152 height 217
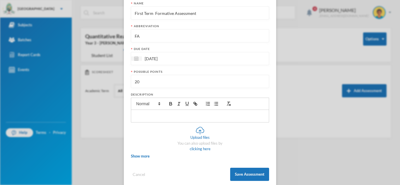
scroll to position [84, 0]
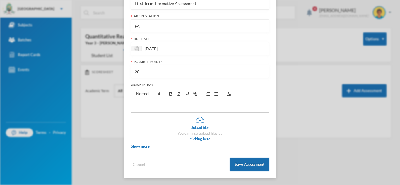
click at [264, 164] on button "Save Assessment" at bounding box center [249, 164] width 39 height 13
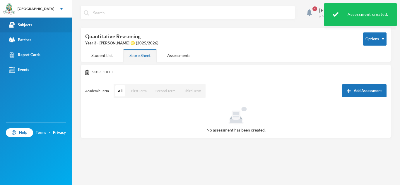
click at [44, 24] on link "Subjects" at bounding box center [36, 25] width 72 height 15
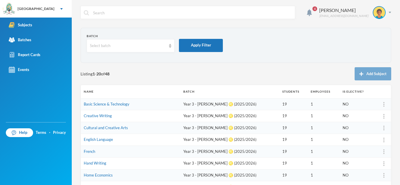
click at [170, 77] on div "Listing 1 - 20 of 48 Add Subject" at bounding box center [236, 73] width 311 height 13
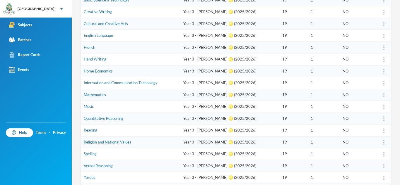
scroll to position [129, 0]
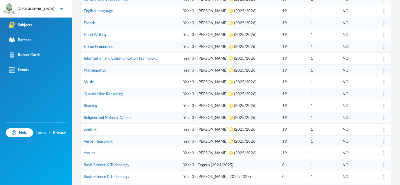
click at [113, 105] on td "Reading" at bounding box center [131, 106] width 100 height 12
click at [98, 106] on td "Reading" at bounding box center [131, 106] width 100 height 12
click at [93, 107] on link "Reading" at bounding box center [90, 105] width 13 height 5
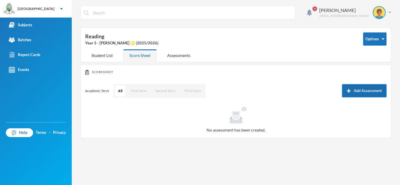
click at [361, 93] on button "Add Assessment" at bounding box center [364, 90] width 45 height 13
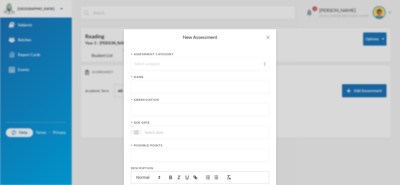
click at [170, 64] on div "Select category" at bounding box center [197, 64] width 127 height 6
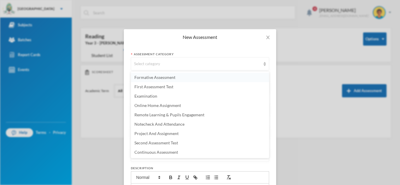
drag, startPoint x: 159, startPoint y: 78, endPoint x: 159, endPoint y: 82, distance: 3.9
click at [159, 82] on li "Formative Assessment" at bounding box center [200, 77] width 138 height 9
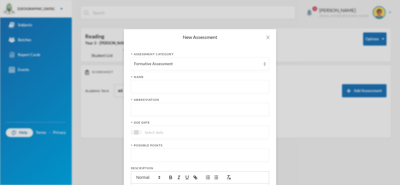
click at [153, 85] on input "text" at bounding box center [200, 87] width 132 height 13
paste input "First Term Formative Assessment"
click at [149, 87] on input "First Term Formative Assessment" at bounding box center [200, 87] width 132 height 13
type input "First Term Formative Assessment"
click at [134, 114] on input "text" at bounding box center [200, 109] width 132 height 13
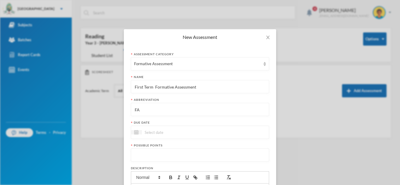
type input "FA"
click at [149, 130] on input at bounding box center [166, 132] width 49 height 7
click at [189, 178] on div "10" at bounding box center [185, 176] width 9 height 9
type input "[DATE]"
click at [165, 153] on input "number" at bounding box center [200, 155] width 132 height 13
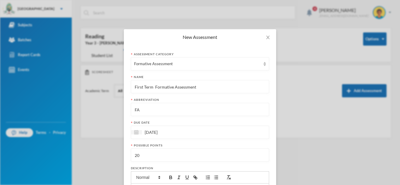
type input "20"
drag, startPoint x: 275, startPoint y: 175, endPoint x: 277, endPoint y: 179, distance: 5.4
click at [277, 179] on div "New Assessment Assessment category Formative Assessment Name First Term Formati…" at bounding box center [200, 92] width 400 height 185
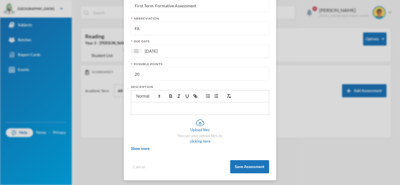
scroll to position [84, 0]
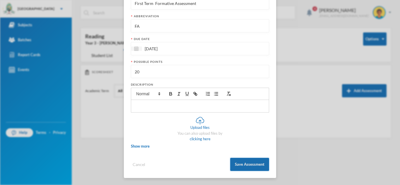
click at [256, 167] on button "Save Assessment" at bounding box center [249, 164] width 39 height 13
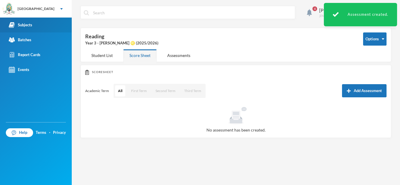
click at [23, 22] on div "Subjects" at bounding box center [20, 25] width 23 height 6
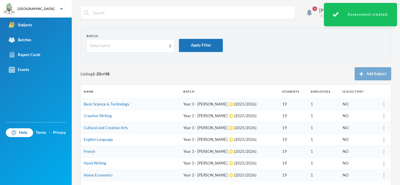
click at [157, 79] on div "Listing 1 - 20 of 48 Add Subject" at bounding box center [236, 73] width 311 height 13
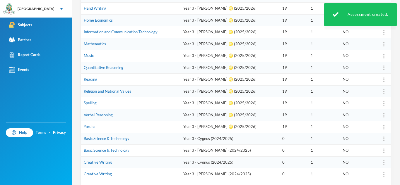
scroll to position [164, 0]
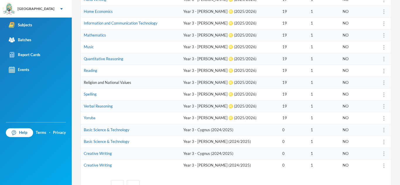
click at [114, 81] on link "Religion and National Values" at bounding box center [107, 82] width 47 height 5
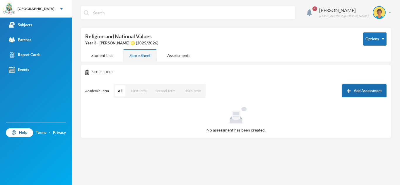
click at [358, 92] on button "Add Assessment" at bounding box center [364, 90] width 45 height 13
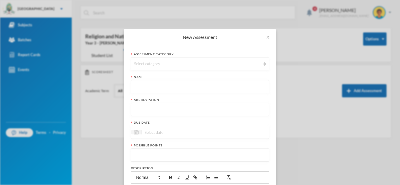
click at [152, 62] on div "Select category" at bounding box center [197, 64] width 127 height 6
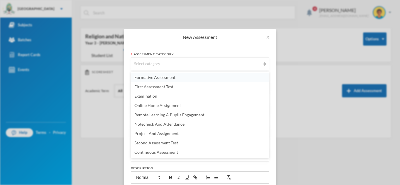
click at [145, 76] on span "Formative Assessment" at bounding box center [154, 77] width 41 height 5
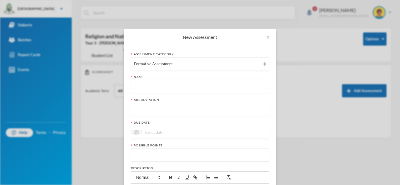
click at [141, 83] on input "text" at bounding box center [200, 87] width 132 height 13
paste input "First Term Formative Assessment"
type input "First Term Formative Assessment"
click at [144, 107] on input "text" at bounding box center [200, 109] width 132 height 13
type input "FA"
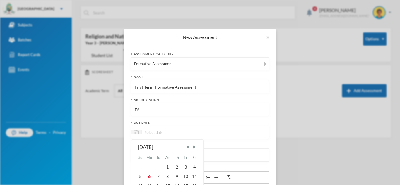
click at [149, 129] on input at bounding box center [166, 132] width 49 height 7
click at [183, 175] on div "10" at bounding box center [185, 176] width 9 height 9
type input "[DATE]"
click at [161, 156] on input "number" at bounding box center [200, 155] width 132 height 13
type input "20"
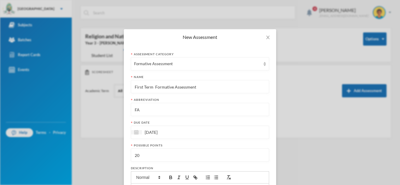
drag, startPoint x: 270, startPoint y: 168, endPoint x: 272, endPoint y: 182, distance: 14.7
click at [272, 182] on div "Assessment category Formative Assessment Name First Term Formative Assessment A…" at bounding box center [200, 153] width 152 height 217
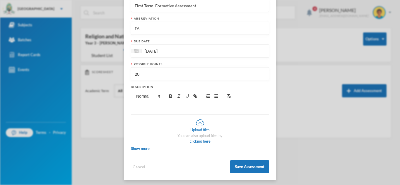
scroll to position [84, 0]
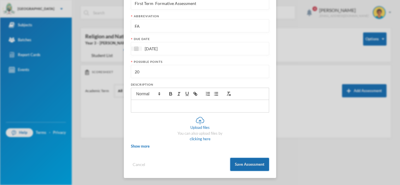
click at [243, 166] on button "Save Assessment" at bounding box center [249, 164] width 39 height 13
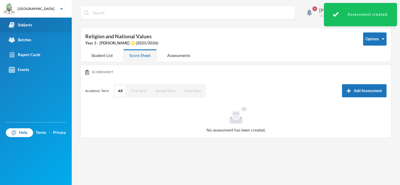
click at [35, 23] on link "Subjects" at bounding box center [36, 25] width 72 height 15
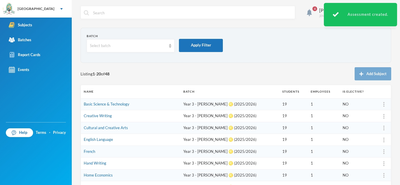
click at [291, 70] on div "Listing 1 - 20 of 48 Add Subject" at bounding box center [236, 73] width 311 height 13
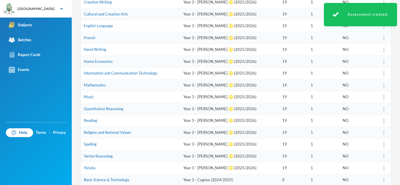
scroll to position [117, 0]
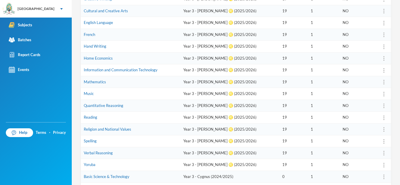
click at [215, 141] on td "Year 3 - [PERSON_NAME] ♌️ (2025/2026)" at bounding box center [229, 142] width 99 height 12
click at [98, 140] on td "Spelling" at bounding box center [131, 142] width 100 height 12
click at [88, 139] on link "Spelling" at bounding box center [90, 141] width 13 height 5
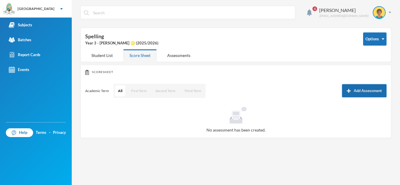
click at [358, 92] on button "Add Assessment" at bounding box center [364, 90] width 45 height 13
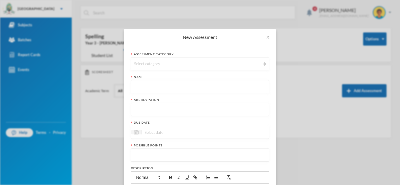
click at [182, 69] on div "Select category" at bounding box center [200, 63] width 138 height 13
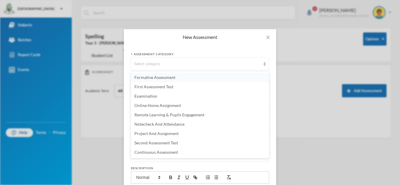
click at [166, 75] on span "Formative Assessment" at bounding box center [154, 77] width 41 height 5
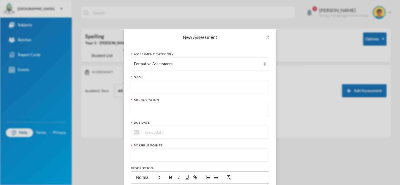
click at [137, 85] on input "text" at bounding box center [200, 87] width 132 height 13
click at [159, 86] on input "text" at bounding box center [200, 87] width 132 height 13
paste input "First Term Formative Assessment"
type input "First Term Formative Assessment"
click at [151, 109] on input "text" at bounding box center [200, 109] width 132 height 13
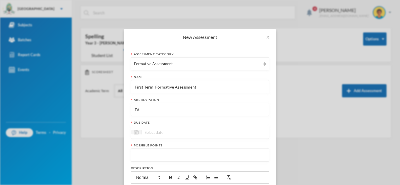
type input "FA"
click at [157, 131] on input at bounding box center [166, 132] width 49 height 7
click at [186, 178] on div "10" at bounding box center [185, 176] width 9 height 9
type input "[DATE]"
click at [159, 152] on input "number" at bounding box center [200, 155] width 132 height 13
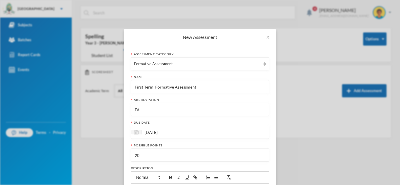
type input "20"
drag, startPoint x: 275, startPoint y: 173, endPoint x: 276, endPoint y: 180, distance: 6.5
click at [276, 180] on div "New Assessment Assessment category Formative Assessment Name First Term Formati…" at bounding box center [200, 92] width 400 height 185
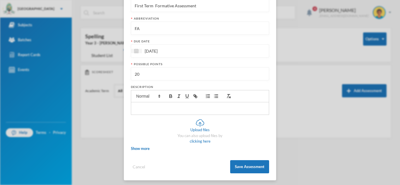
scroll to position [84, 0]
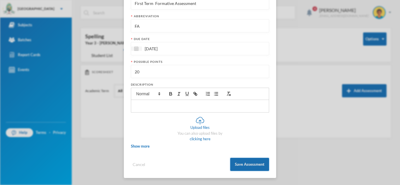
click at [243, 162] on button "Save Assessment" at bounding box center [249, 164] width 39 height 13
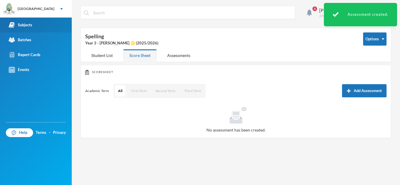
click at [28, 24] on div "Subjects" at bounding box center [20, 25] width 23 height 6
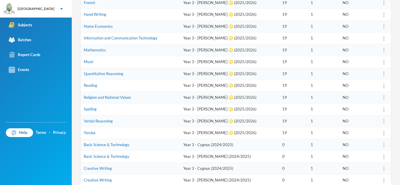
scroll to position [152, 0]
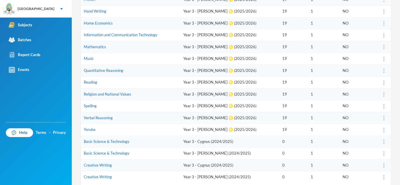
click at [177, 118] on td "Verbal Reasoning" at bounding box center [131, 118] width 100 height 12
click at [91, 119] on link "Verbal Reasoning" at bounding box center [98, 118] width 29 height 5
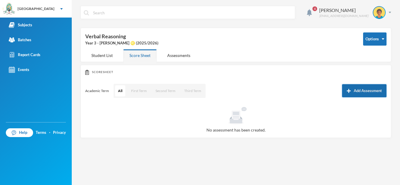
click at [381, 90] on button "Add Assessment" at bounding box center [364, 90] width 45 height 13
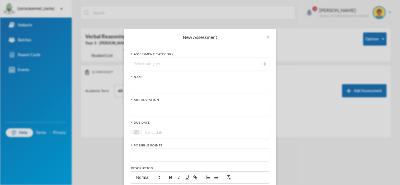
click at [139, 64] on div "Select category" at bounding box center [197, 64] width 127 height 6
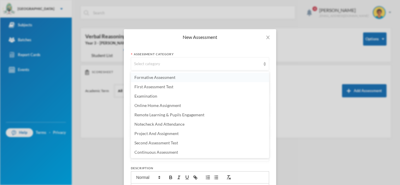
click at [137, 77] on span "Formative Assessment" at bounding box center [154, 77] width 41 height 5
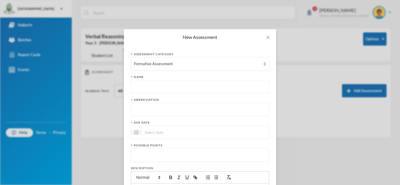
click at [129, 88] on div "Assessment category Formative Assessment Name Abbreviation Due date Possible po…" at bounding box center [200, 153] width 152 height 217
click at [138, 86] on input "text" at bounding box center [200, 87] width 132 height 13
click at [154, 87] on input "text" at bounding box center [200, 87] width 132 height 13
paste input "First Term Formative Assessment"
type input "First Term Formative Assessment"
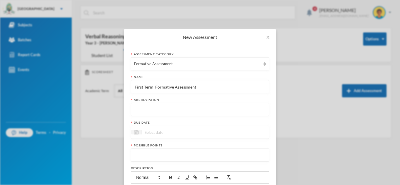
click at [149, 102] on div "Abbreviation" at bounding box center [200, 107] width 138 height 18
click at [147, 105] on input "text" at bounding box center [200, 109] width 132 height 13
type input "FA"
click at [154, 132] on input at bounding box center [166, 132] width 49 height 7
click at [190, 175] on div "10" at bounding box center [185, 176] width 9 height 9
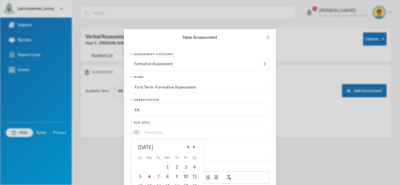
type input "[DATE]"
click at [163, 161] on input "number" at bounding box center [200, 155] width 132 height 13
type input "20"
drag, startPoint x: 273, startPoint y: 175, endPoint x: 272, endPoint y: 180, distance: 4.1
click at [272, 180] on div "Assessment category Formative Assessment Name First Term Formative Assessment A…" at bounding box center [200, 153] width 152 height 217
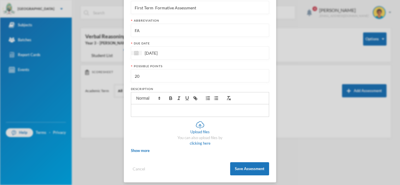
scroll to position [84, 0]
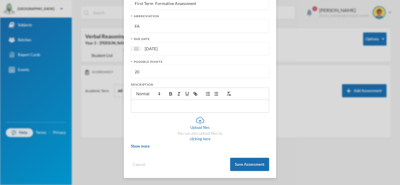
click at [251, 165] on button "Save Assessment" at bounding box center [249, 164] width 39 height 13
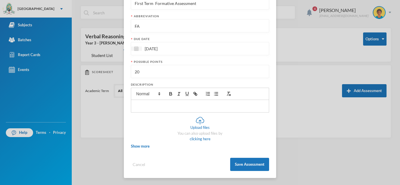
scroll to position [54, 0]
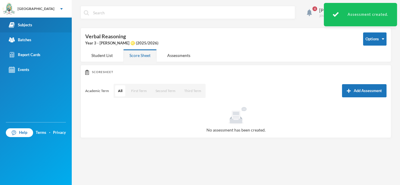
click at [25, 18] on link "Subjects" at bounding box center [36, 25] width 72 height 15
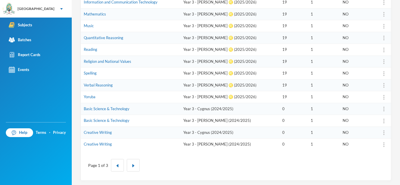
scroll to position [187, 0]
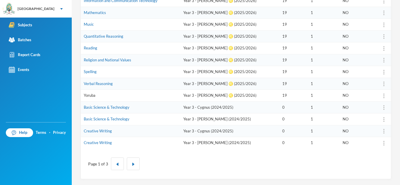
click at [93, 96] on link "Yoruba" at bounding box center [90, 95] width 12 height 5
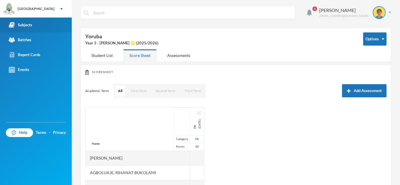
click at [20, 25] on div "Subjects" at bounding box center [20, 25] width 23 height 6
